Goal: Complete application form

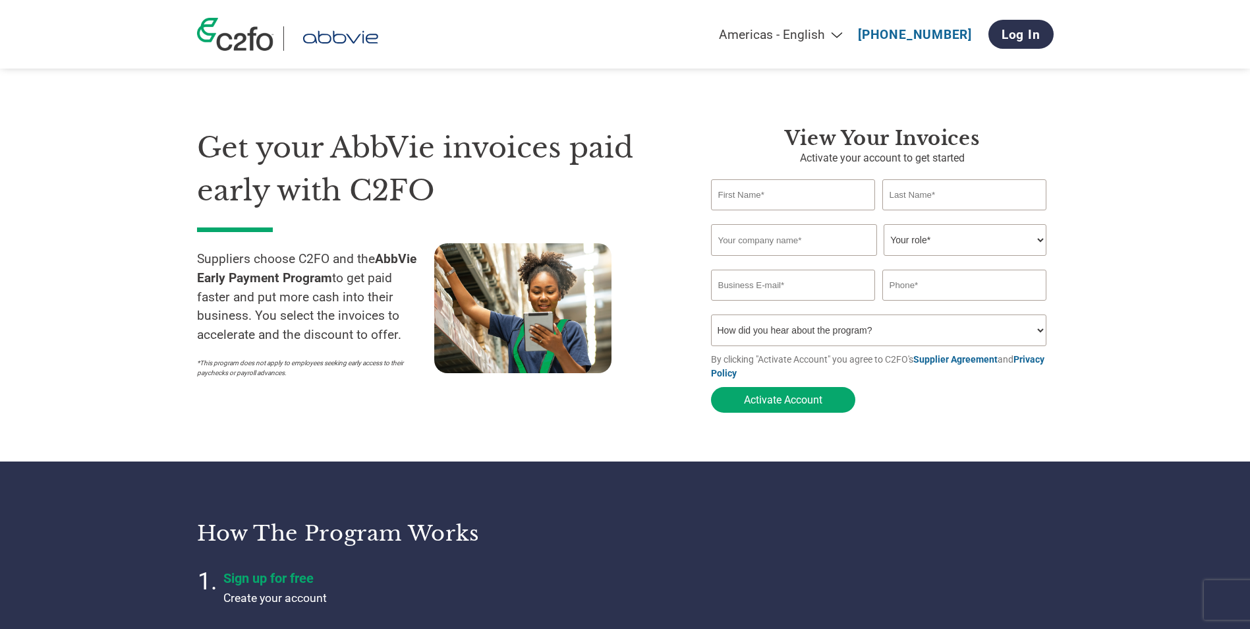
drag, startPoint x: 760, startPoint y: 198, endPoint x: 774, endPoint y: 194, distance: 14.2
click at [760, 198] on input "text" at bounding box center [793, 194] width 165 height 31
type input "aida"
type input "IE"
type input "UMW EQUIPMENT & ENGINEERING PTE LTD"
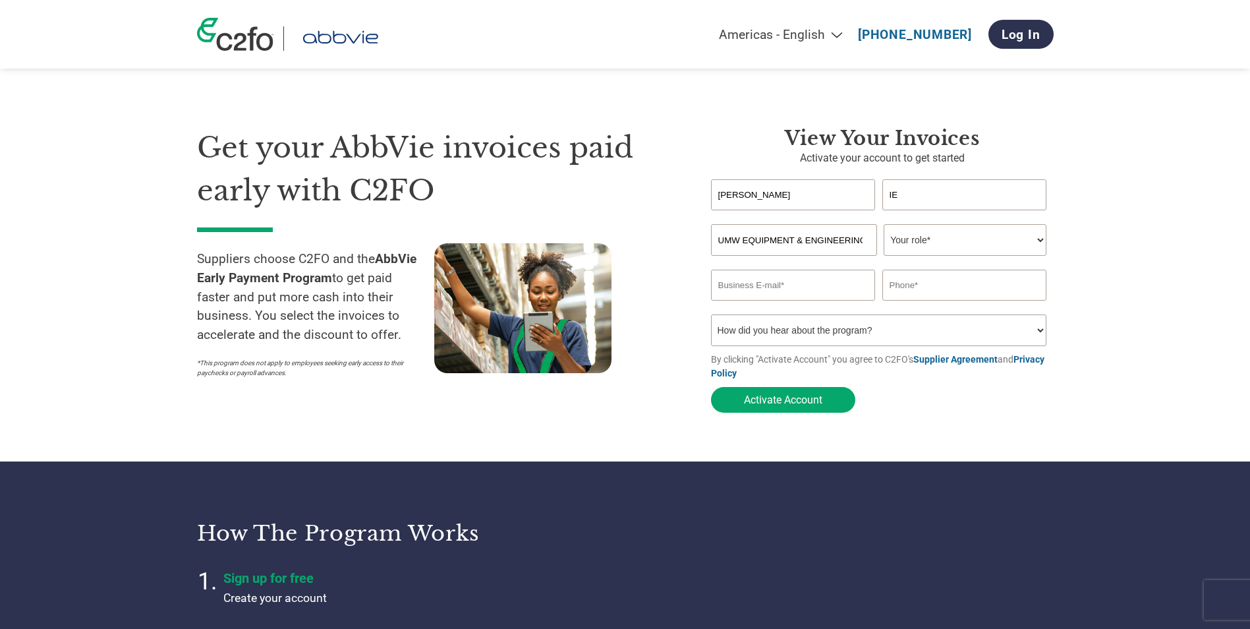
type input "aida.ie.kc@umweepl.com.sg"
type input "66614617"
click at [1040, 238] on select "Your role* CFO Controller Credit Manager Finance Director Treasurer CEO Preside…" at bounding box center [965, 240] width 163 height 32
click at [779, 404] on button "Activate Account" at bounding box center [783, 400] width 144 height 26
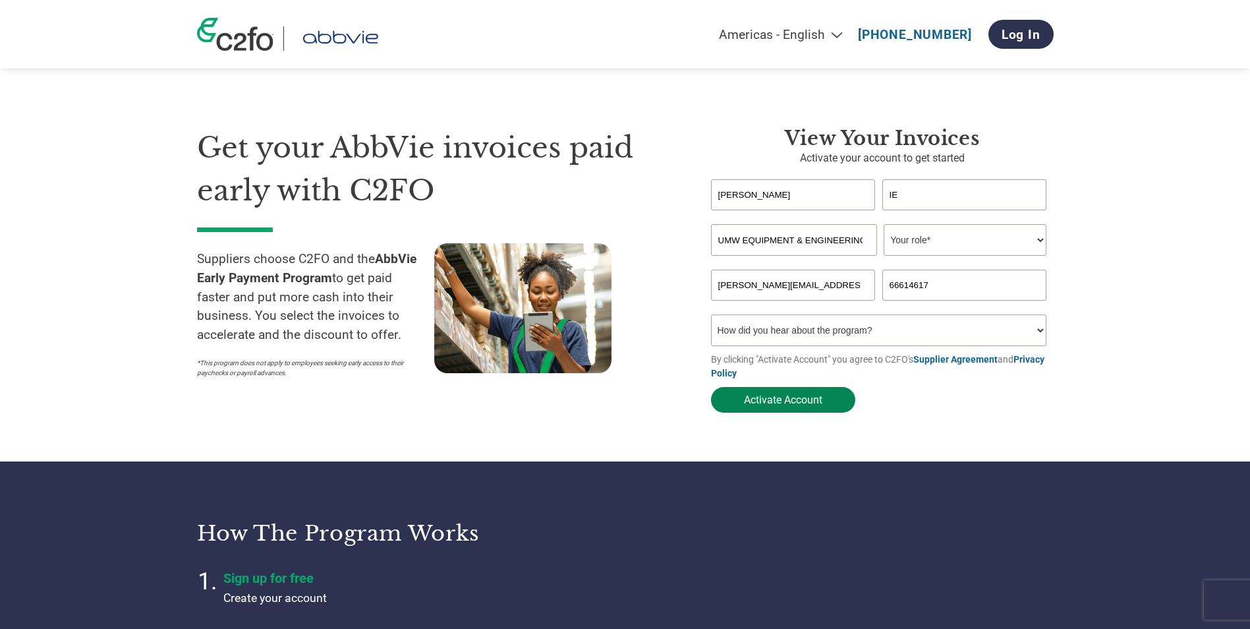
click at [779, 404] on button "Activate Account" at bounding box center [783, 400] width 144 height 26
click at [949, 282] on input "66614617" at bounding box center [965, 285] width 165 height 31
click at [945, 279] on input "66614617" at bounding box center [965, 285] width 165 height 31
click at [973, 243] on select "Your role* CFO Controller Credit Manager Finance Director Treasurer CEO Preside…" at bounding box center [965, 240] width 163 height 32
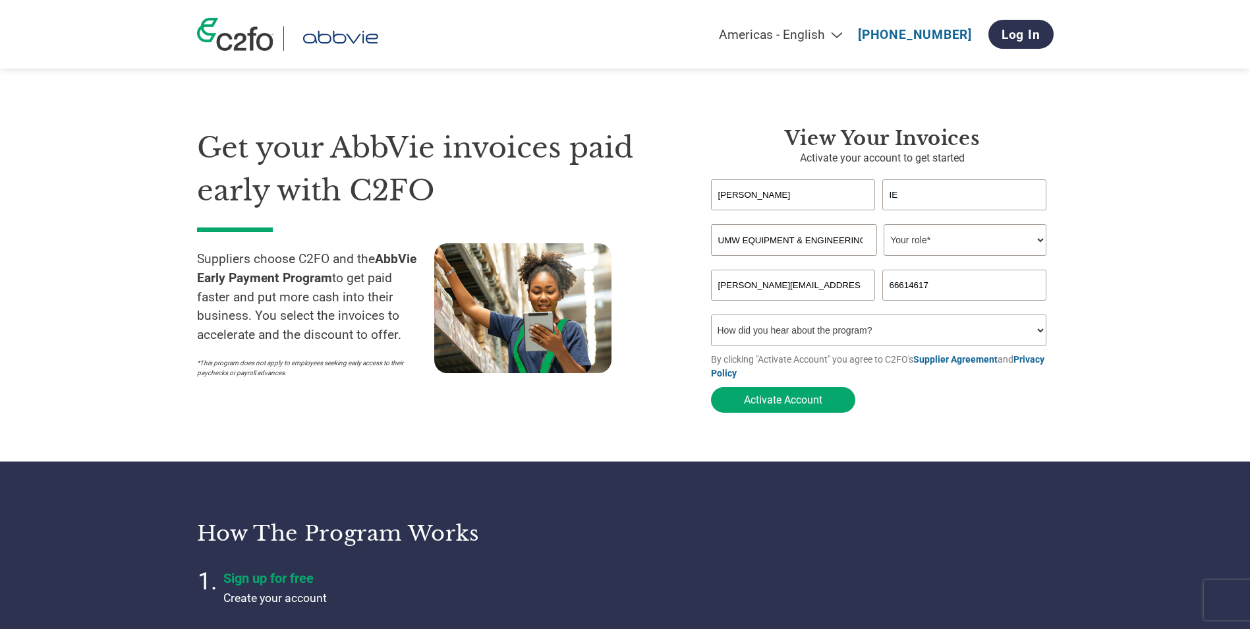
select select "OTHER"
click at [884, 225] on select "Your role* CFO Controller Credit Manager Finance Director Treasurer CEO Preside…" at bounding box center [965, 240] width 163 height 32
click at [782, 405] on button "Activate Account" at bounding box center [783, 400] width 144 height 26
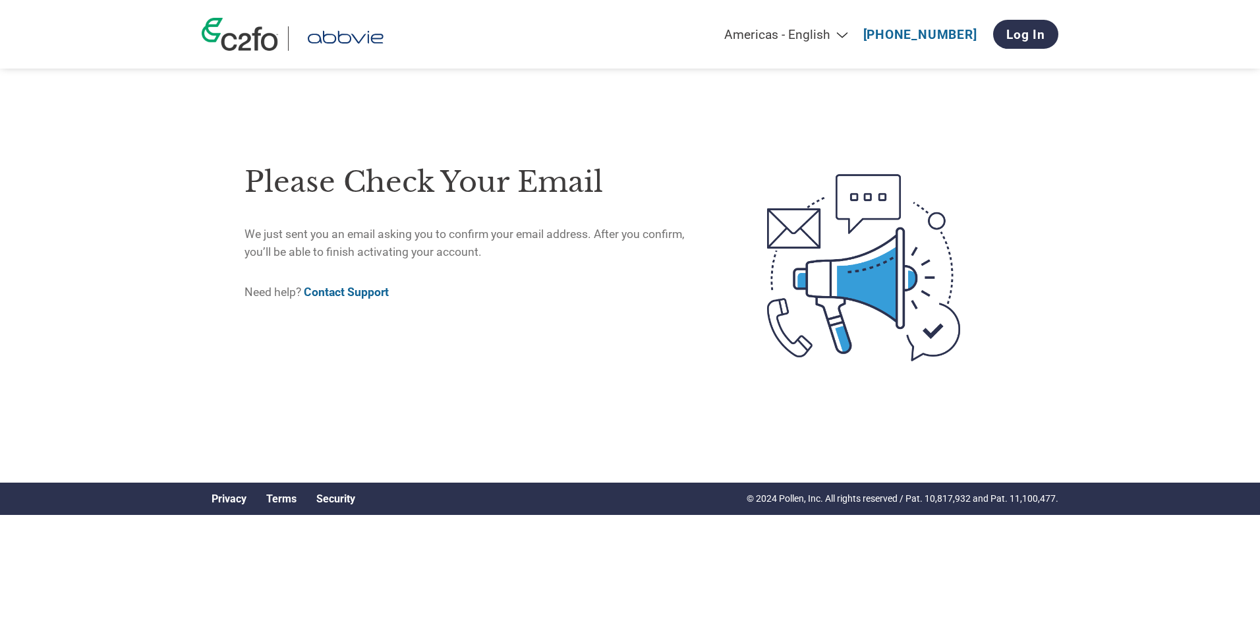
click at [343, 292] on link "Contact Support" at bounding box center [346, 291] width 85 height 13
click at [343, 291] on link "Contact Support" at bounding box center [346, 291] width 85 height 13
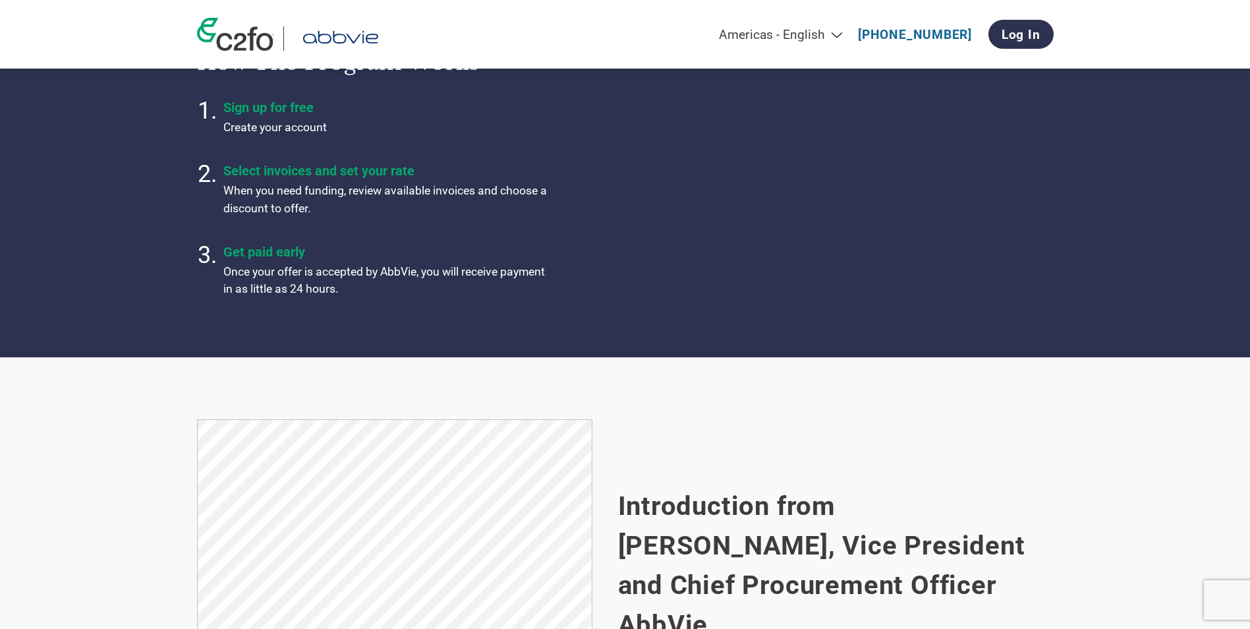
scroll to position [659, 0]
